Goal: Use online tool/utility: Utilize a website feature to perform a specific function

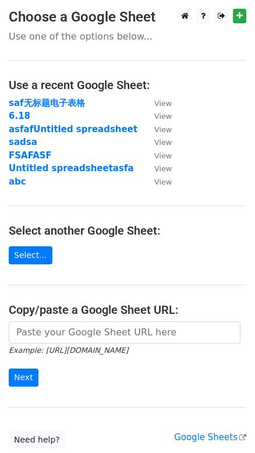
scroll to position [88, 0]
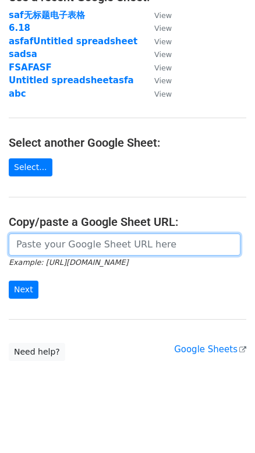
click at [59, 244] on input "url" at bounding box center [125, 244] width 232 height 22
type input "https://docs.google.com/spreadsheets/d/1bg-OqBxMDf04tyoY5W967QAIg5NUMITVX314piY…"
click at [112, 246] on input "https://docs.google.com/spreadsheets/d/1bg-OqBxMDf04tyoY5W967QAIg5NUMITVX314piY…" at bounding box center [125, 244] width 232 height 22
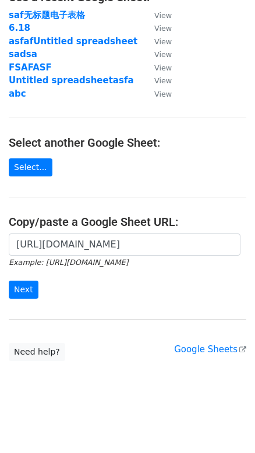
click at [38, 284] on form "https://docs.google.com/spreadsheets/d/1bg-OqBxMDf04tyoY5W967QAIg5NUMITVX314piY…" at bounding box center [127, 265] width 237 height 65
click at [31, 286] on input "Next" at bounding box center [24, 289] width 30 height 18
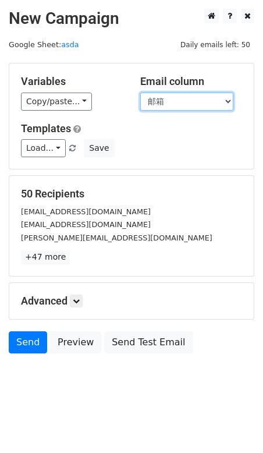
click at [163, 97] on select "ID 邮箱" at bounding box center [186, 102] width 93 height 18
click at [163, 99] on select "ID 邮箱" at bounding box center [186, 102] width 93 height 18
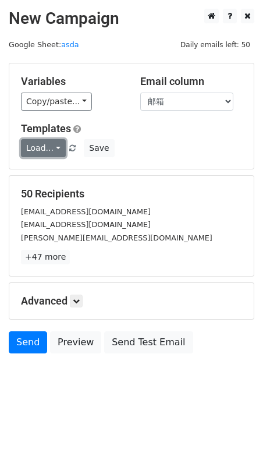
click at [51, 150] on link "Load..." at bounding box center [43, 148] width 45 height 18
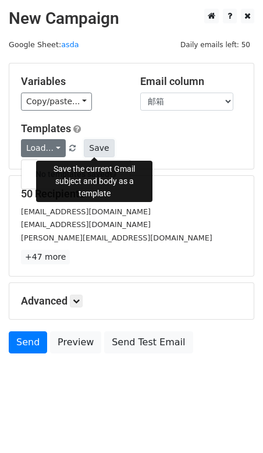
click at [91, 152] on button "Save" at bounding box center [99, 148] width 30 height 18
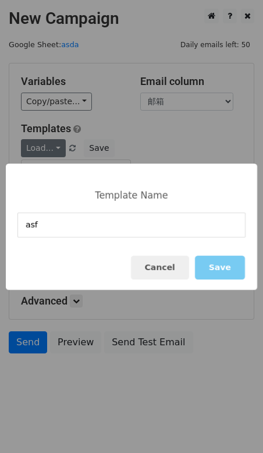
type input "asf"
click at [205, 261] on button "Save" at bounding box center [220, 267] width 50 height 24
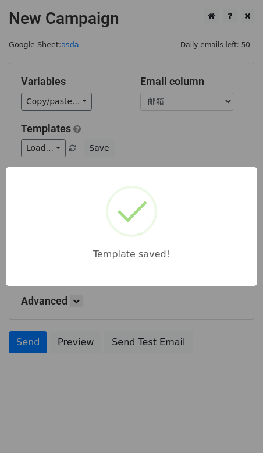
click at [146, 136] on div "Template saved!" at bounding box center [131, 226] width 263 height 453
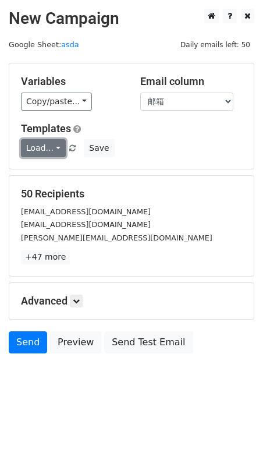
click at [36, 145] on link "Load..." at bounding box center [43, 148] width 45 height 18
click at [148, 148] on div "Load... No templates saved Save" at bounding box center [131, 148] width 239 height 18
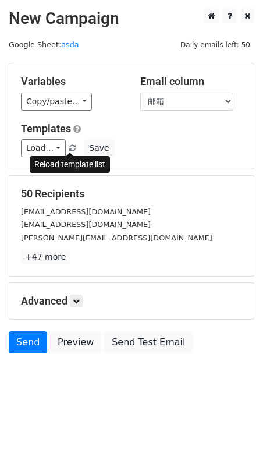
click at [69, 143] on span "Load... No templates saved" at bounding box center [49, 148] width 57 height 10
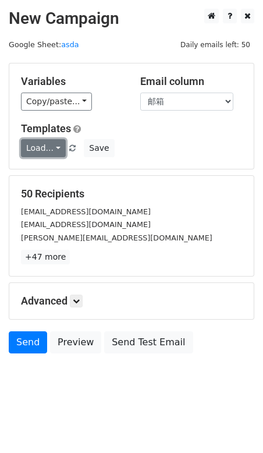
click at [62, 140] on link "Load..." at bounding box center [43, 148] width 45 height 18
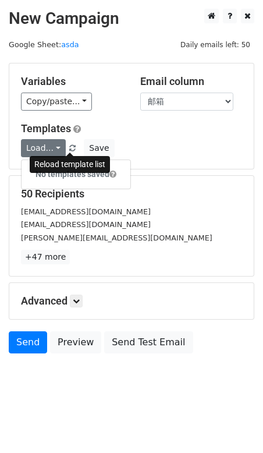
click at [69, 151] on span at bounding box center [72, 149] width 6 height 8
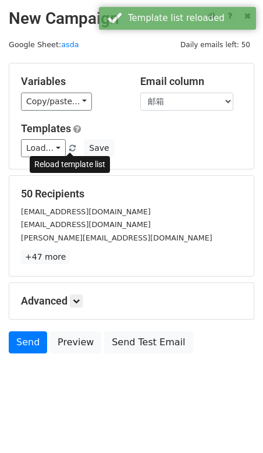
click at [72, 151] on span at bounding box center [72, 149] width 6 height 8
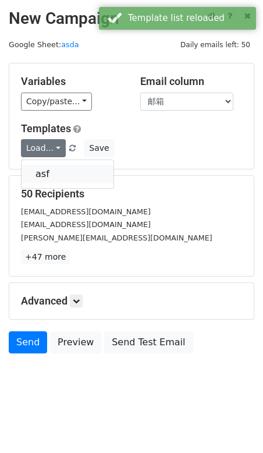
click at [82, 170] on link "asf" at bounding box center [68, 174] width 92 height 19
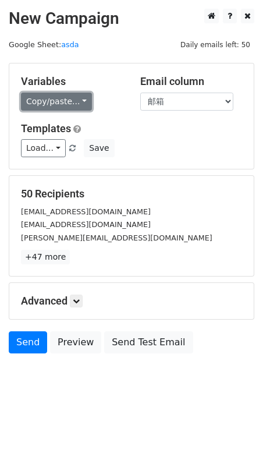
click at [49, 96] on link "Copy/paste..." at bounding box center [56, 102] width 71 height 18
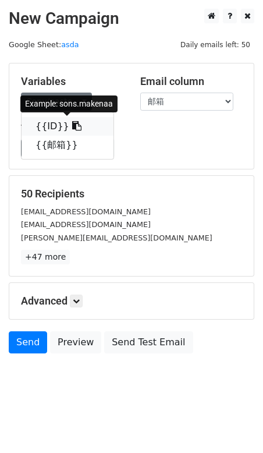
click at [72, 123] on icon at bounding box center [76, 125] width 9 height 9
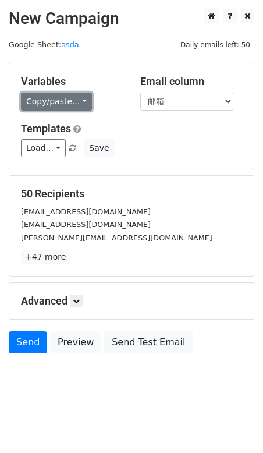
click at [63, 102] on link "Copy/paste..." at bounding box center [56, 102] width 71 height 18
